Goal: Information Seeking & Learning: Learn about a topic

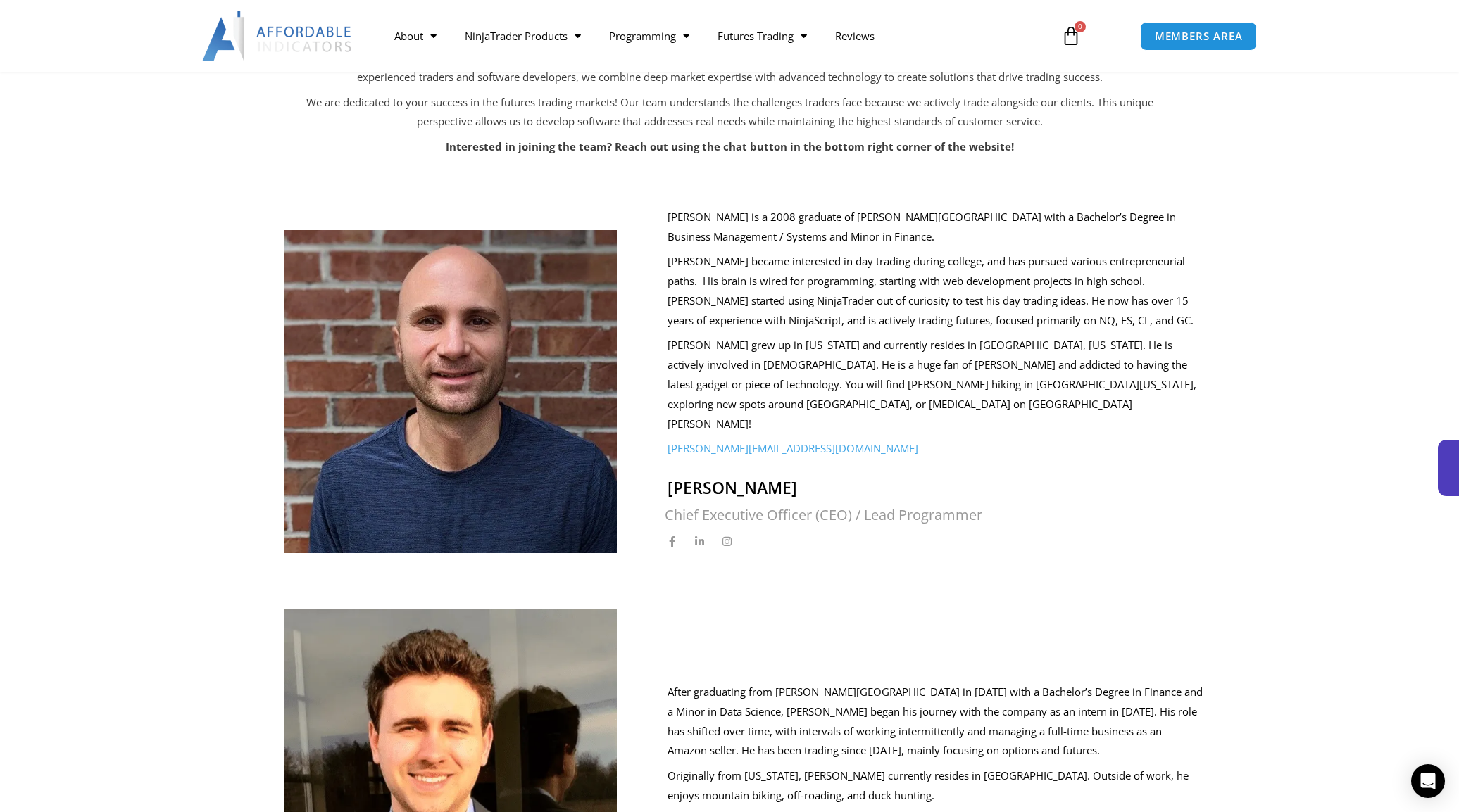
scroll to position [445, 0]
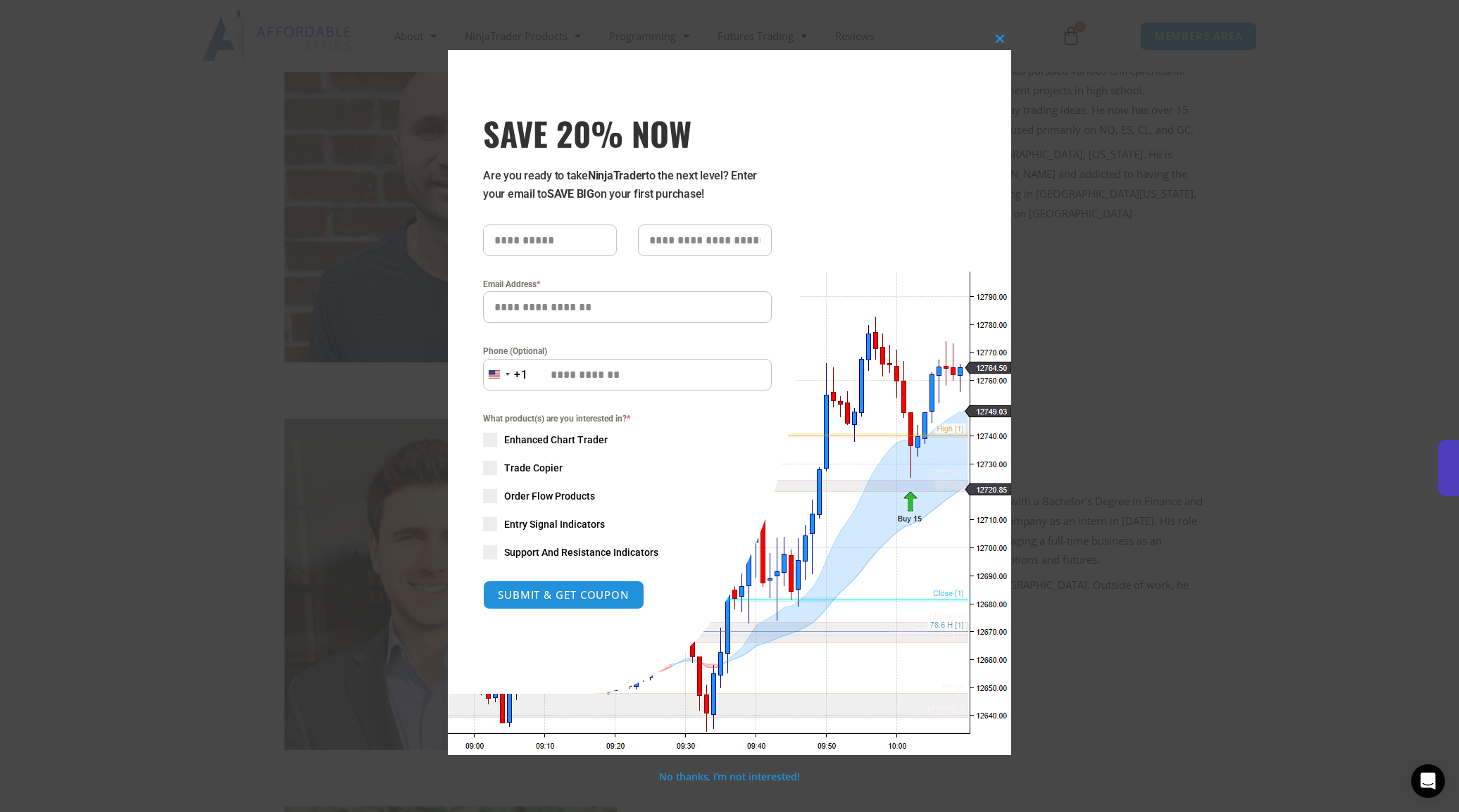
click at [333, 179] on div "Close this module SAVE 20% NOW Are you ready to take NinjaTrader to the next le…" at bounding box center [729, 406] width 1459 height 812
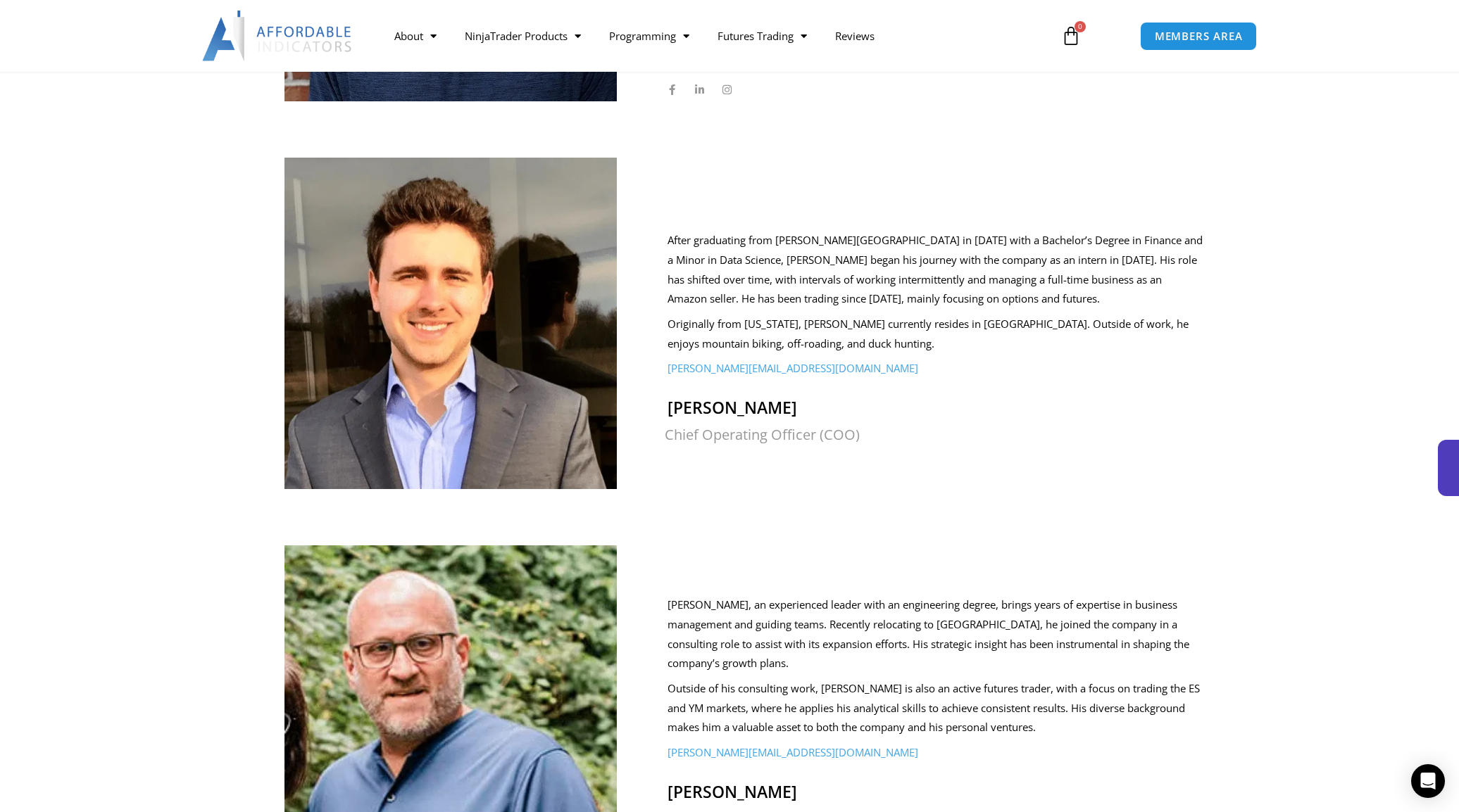
scroll to position [925, 0]
